Goal: Check status: Check status

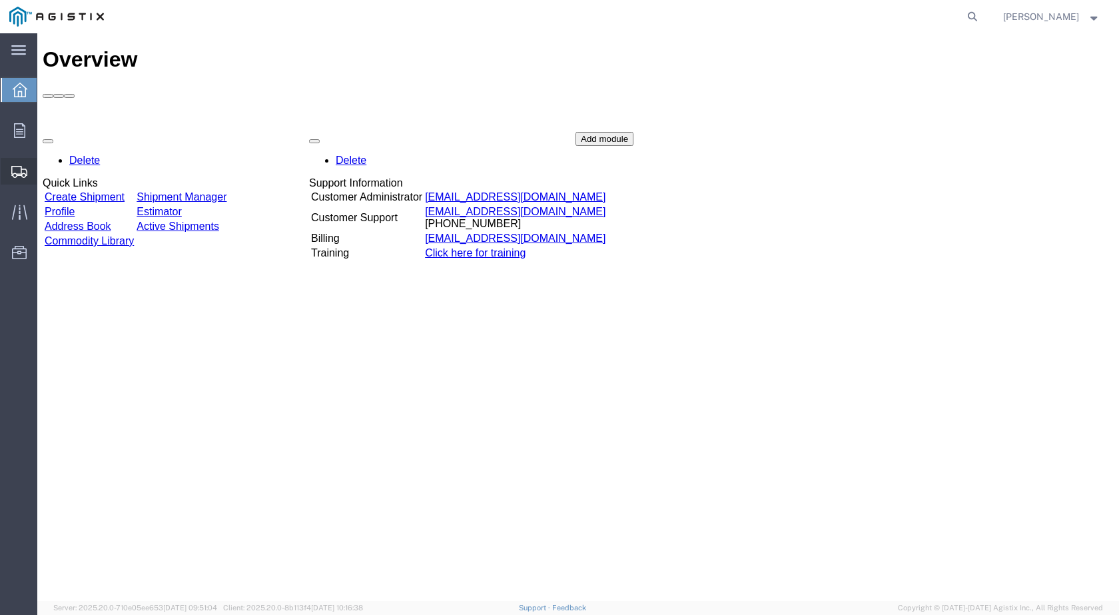
click at [46, 173] on span "Shipments" at bounding box center [41, 171] width 9 height 27
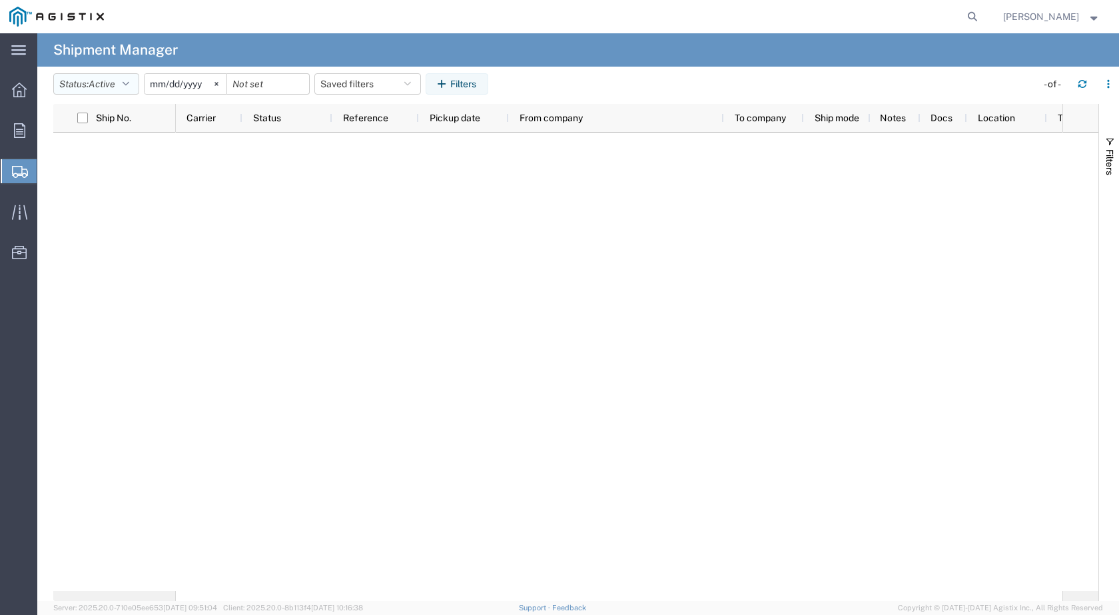
click at [134, 87] on button "Status: Active" at bounding box center [96, 83] width 86 height 21
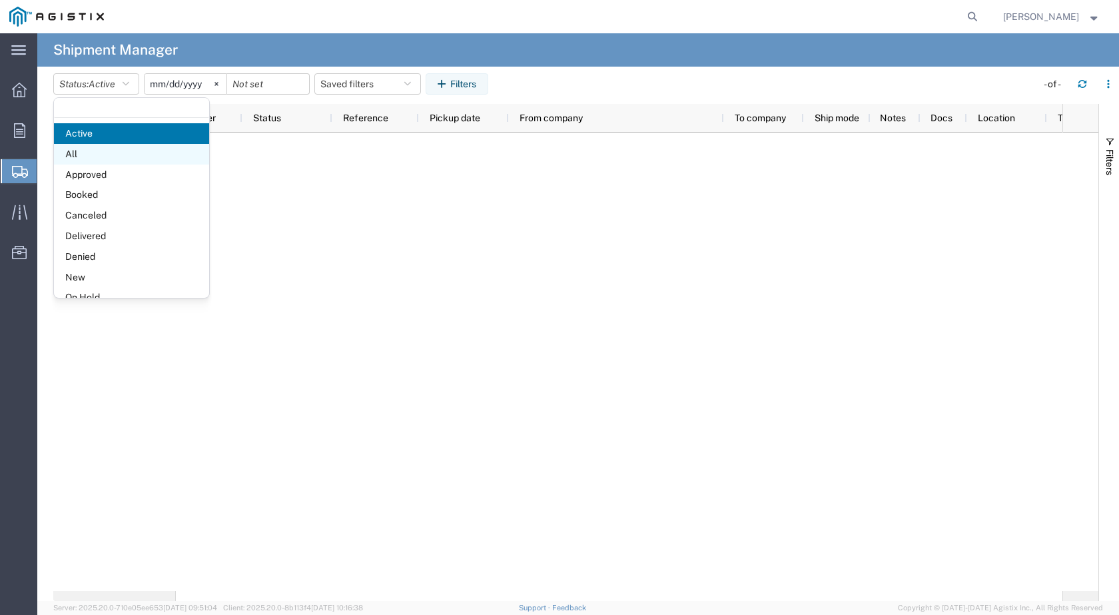
click at [89, 157] on span "All" at bounding box center [131, 154] width 155 height 21
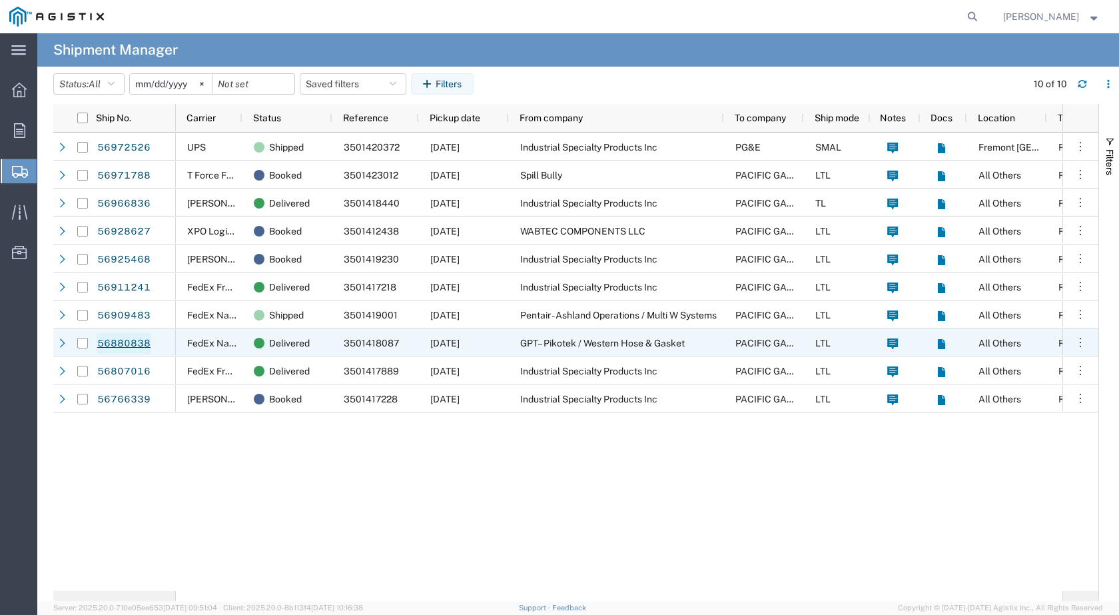
click at [125, 341] on link "56880838" at bounding box center [124, 343] width 55 height 21
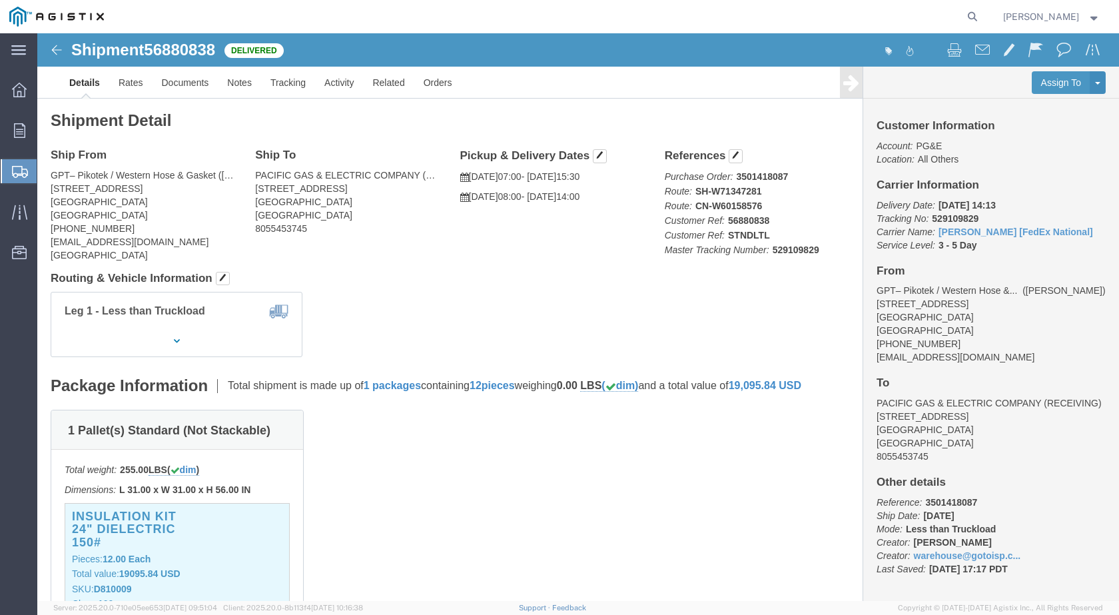
click b "529109829"
click link "Documents"
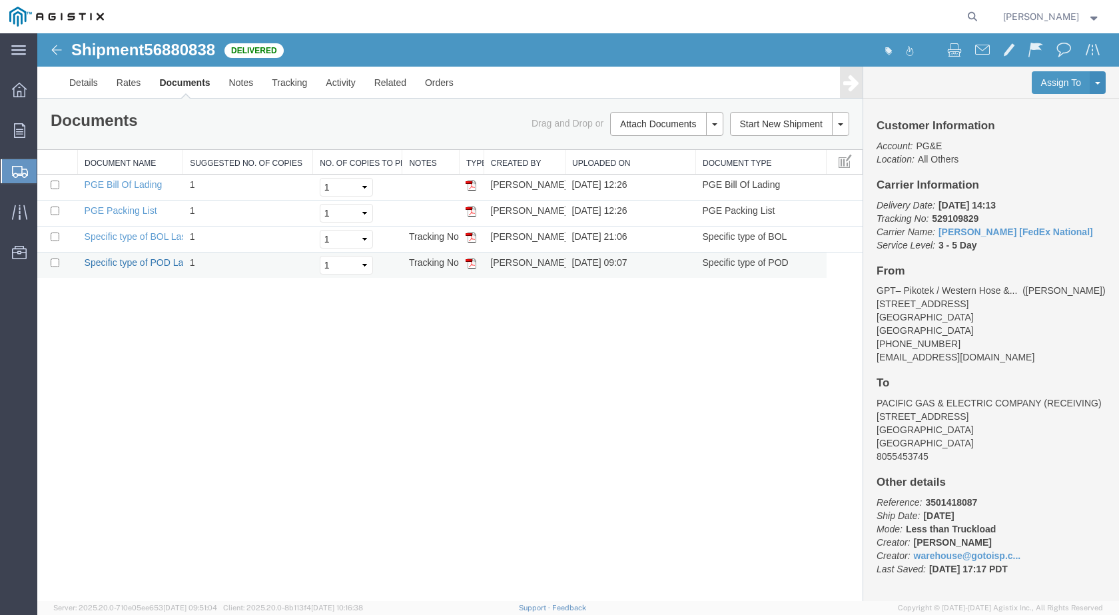
click at [138, 263] on link "Specific type of POD Laser" at bounding box center [141, 262] width 112 height 11
click at [139, 239] on link "Specific type of BOL Laser" at bounding box center [140, 236] width 110 height 11
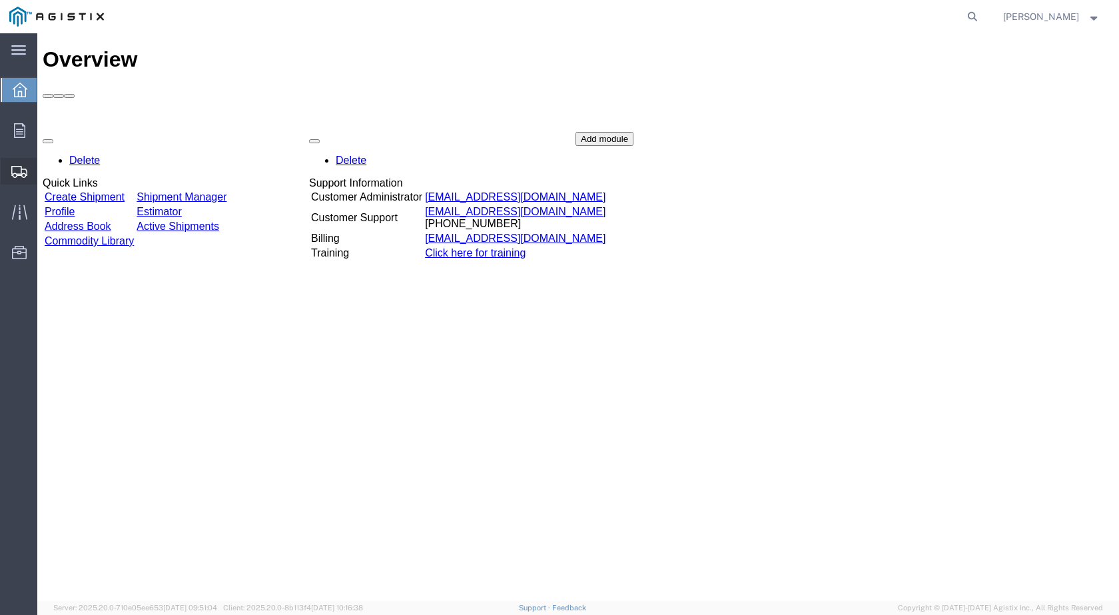
click at [46, 173] on span "Shipments" at bounding box center [41, 171] width 9 height 27
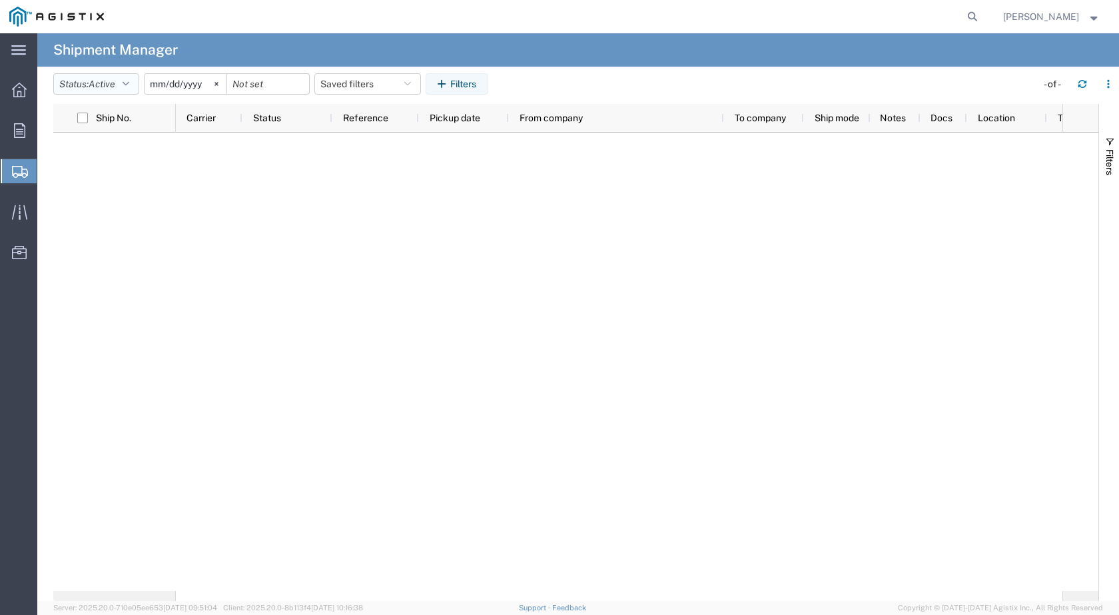
click at [115, 86] on span "Active" at bounding box center [102, 84] width 27 height 11
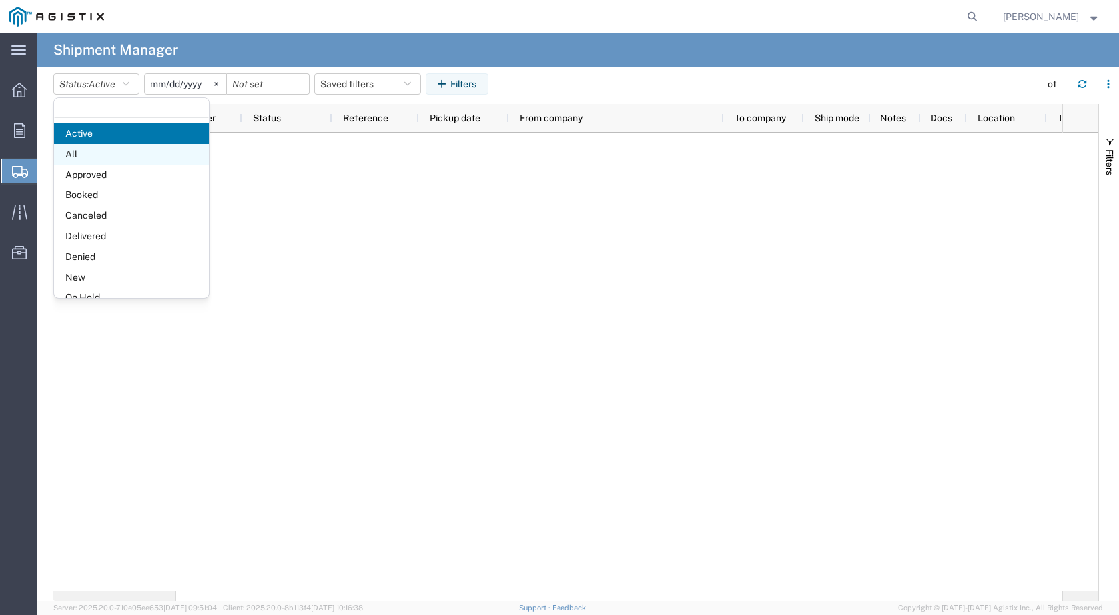
click at [100, 155] on span "All" at bounding box center [131, 154] width 155 height 21
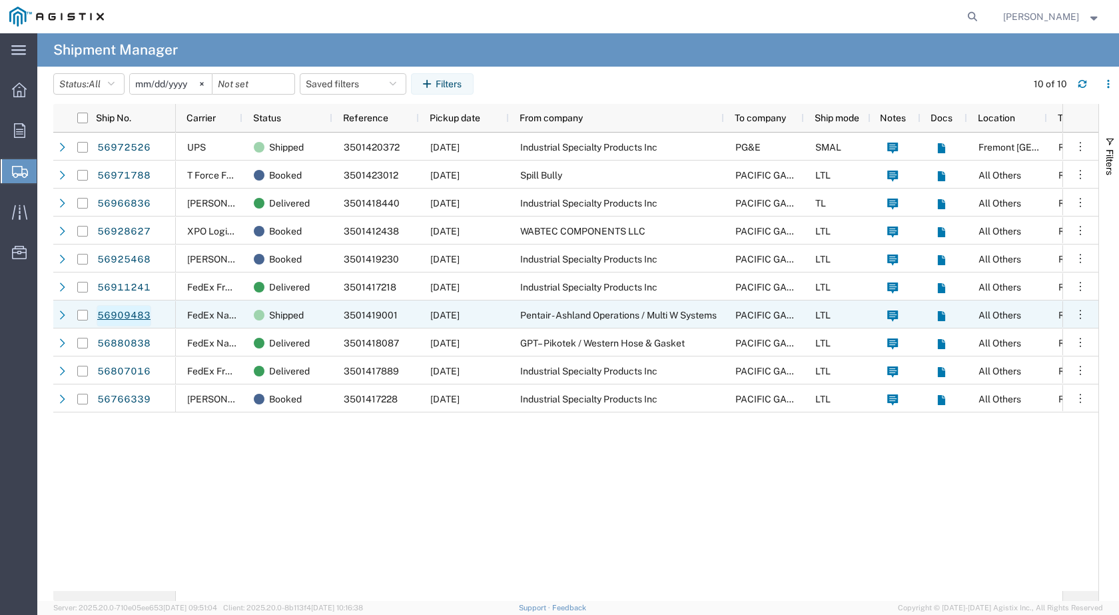
click at [125, 317] on link "56909483" at bounding box center [124, 315] width 55 height 21
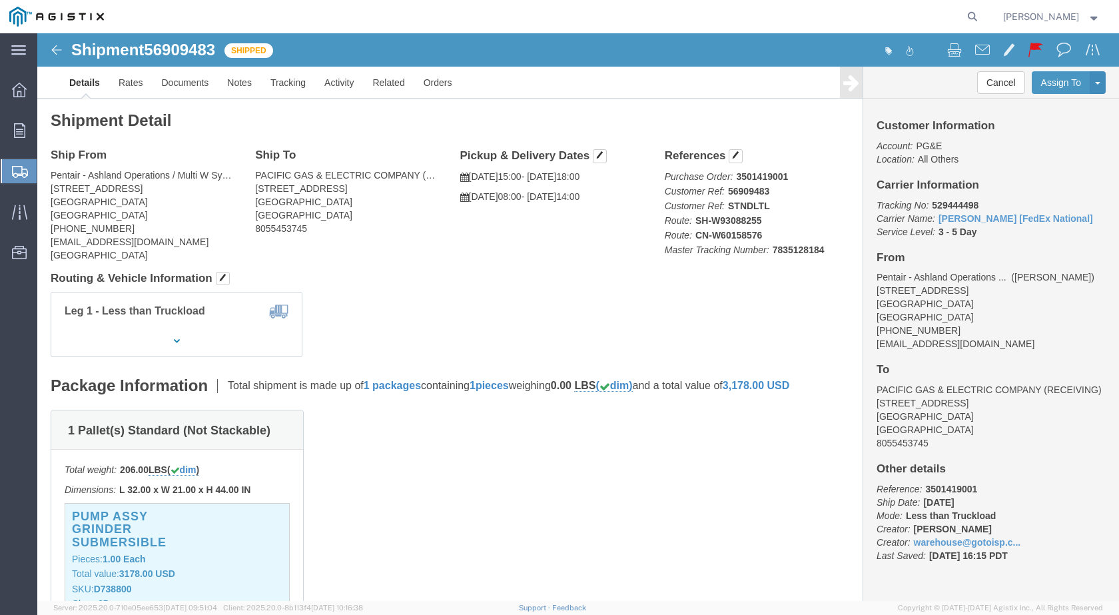
click div "1 Pallet(s) Standard (Not Stackable) Total weight: 206.00 LBS ( dim ) Dimension…"
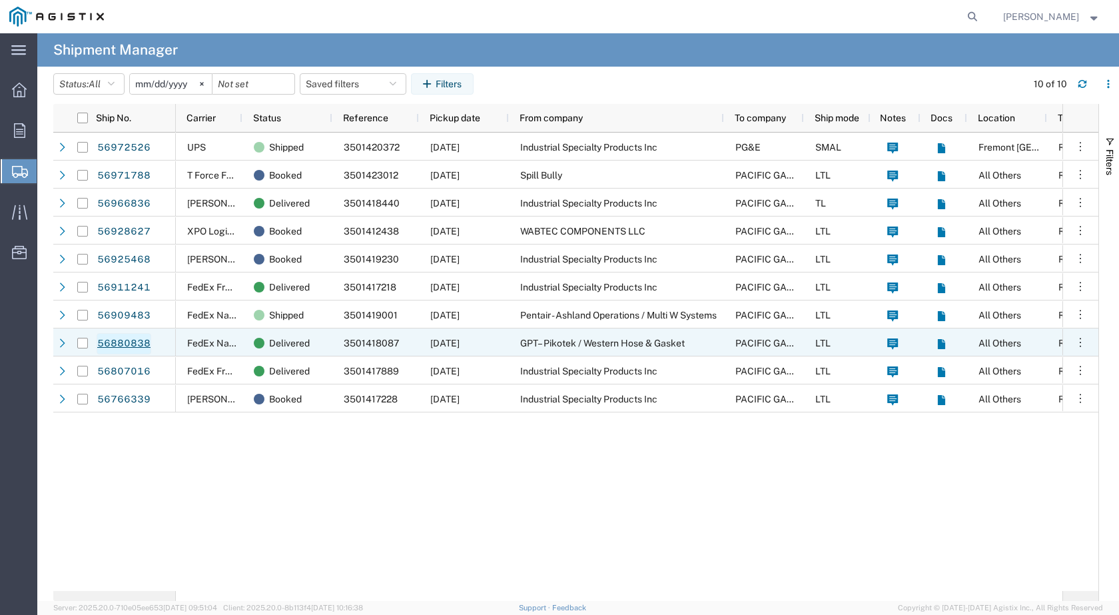
click at [133, 339] on link "56880838" at bounding box center [124, 343] width 55 height 21
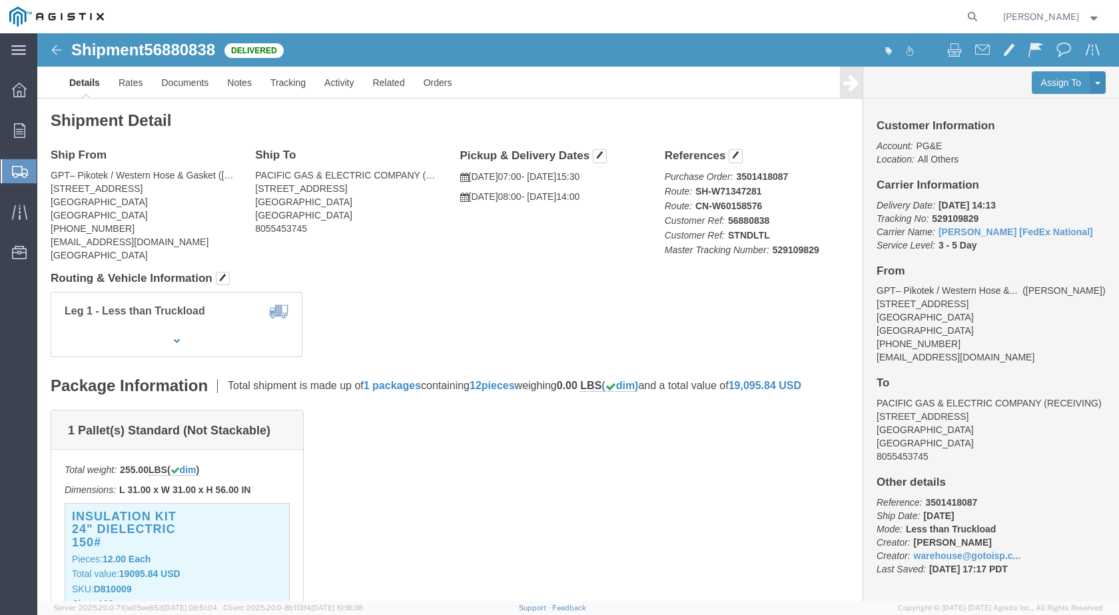
click div "Leg 1 - Less than Truckload Container No.: X10044"
